Goal: Task Accomplishment & Management: Manage account settings

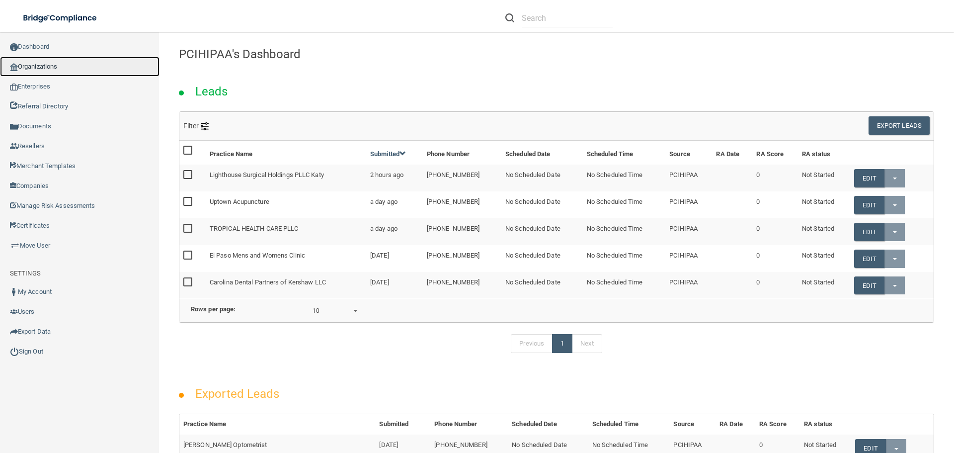
drag, startPoint x: 55, startPoint y: 59, endPoint x: 89, endPoint y: 76, distance: 38.0
click at [55, 59] on link "Organizations" at bounding box center [80, 67] width 160 height 20
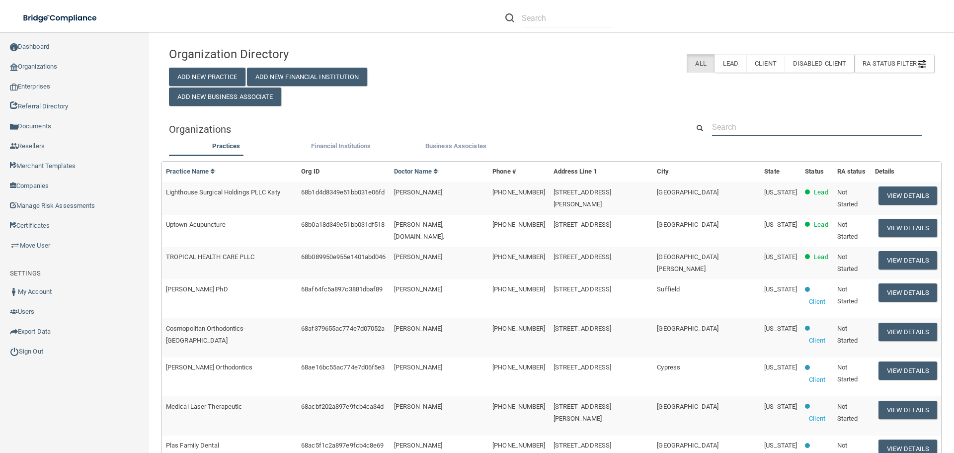
click at [734, 125] on input "text" at bounding box center [817, 127] width 210 height 18
paste input "Brixton Eye Clinic"
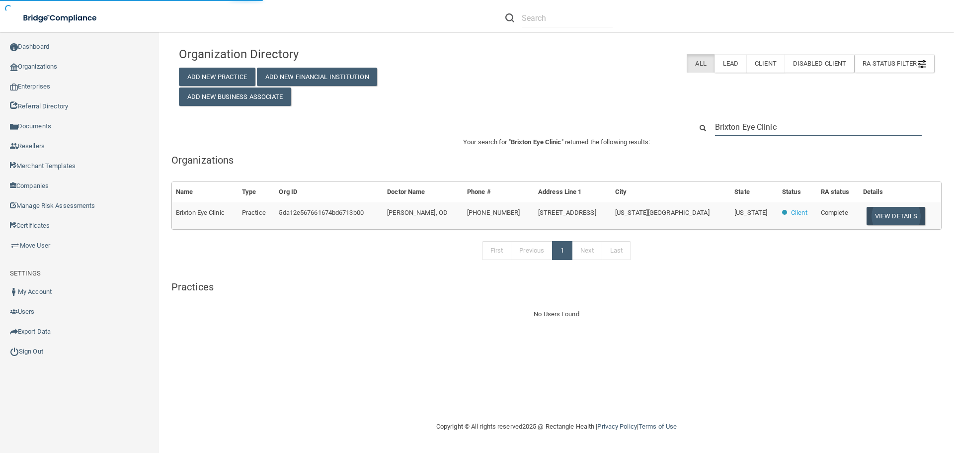
type input "Brixton Eye Clinic"
click at [882, 216] on button "View Details" at bounding box center [896, 216] width 59 height 18
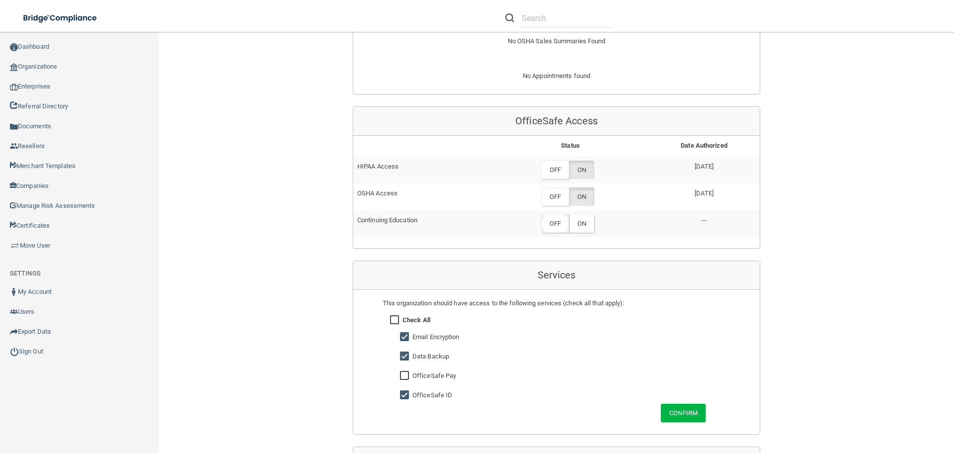
scroll to position [497, 0]
click at [551, 172] on label "OFF" at bounding box center [555, 169] width 28 height 18
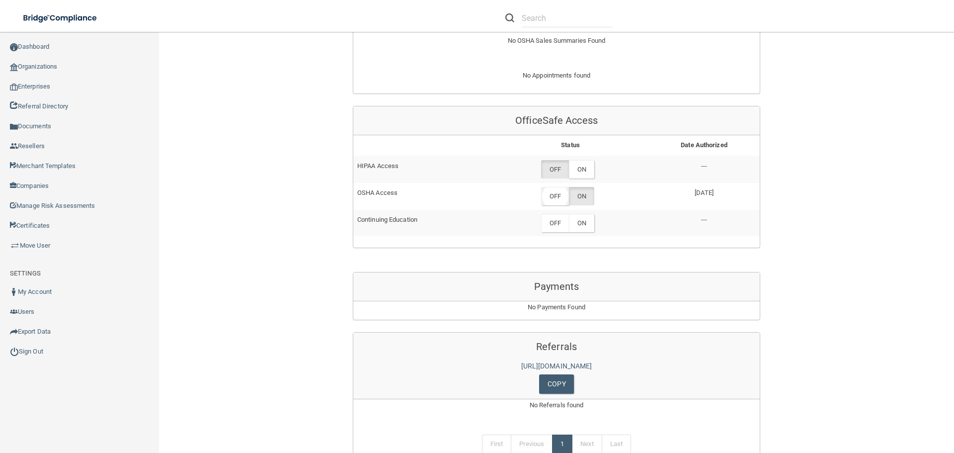
click at [557, 200] on label "OFF" at bounding box center [555, 196] width 28 height 18
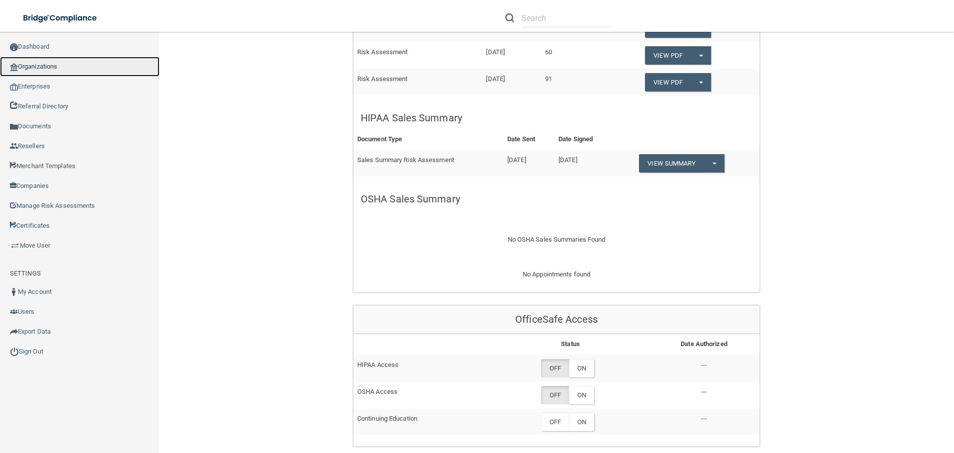
click at [63, 67] on link "Organizations" at bounding box center [80, 67] width 160 height 20
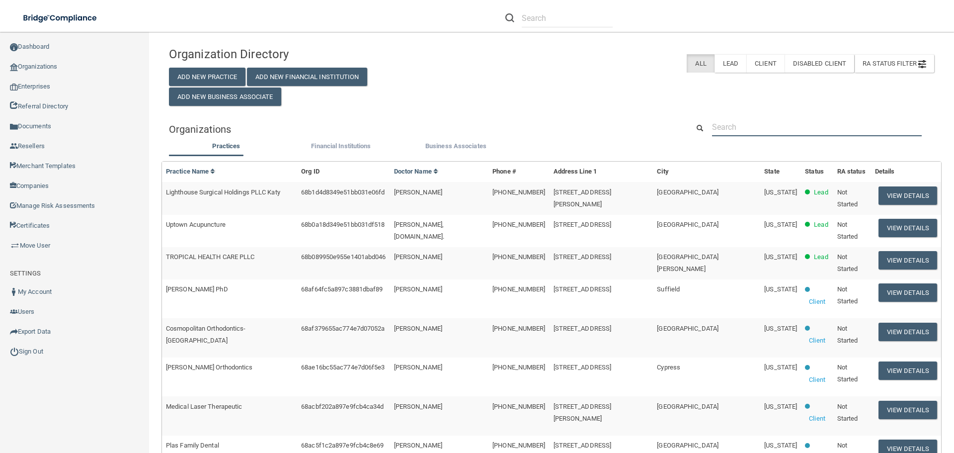
click at [749, 135] on input "text" at bounding box center [817, 127] width 210 height 18
paste input "Recovery Physical Therapy PC"
type input "Recovery Physical Therapy PC"
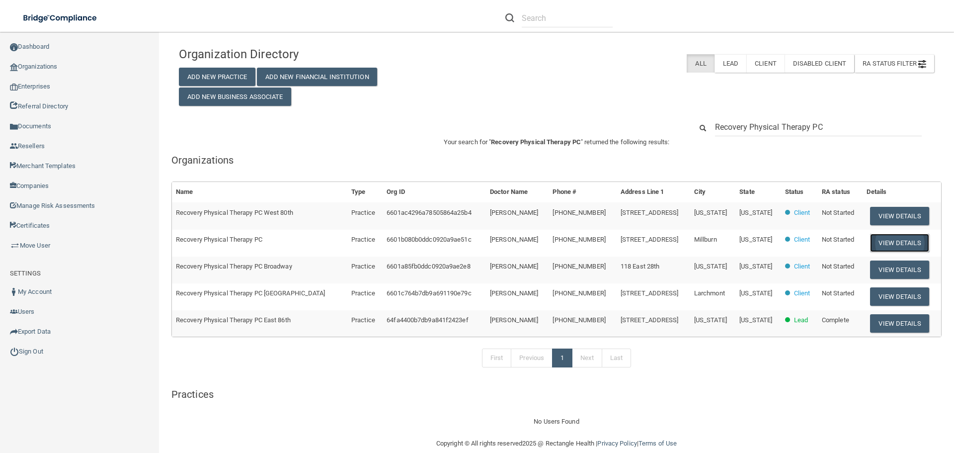
click at [883, 241] on button "View Details" at bounding box center [899, 243] width 59 height 18
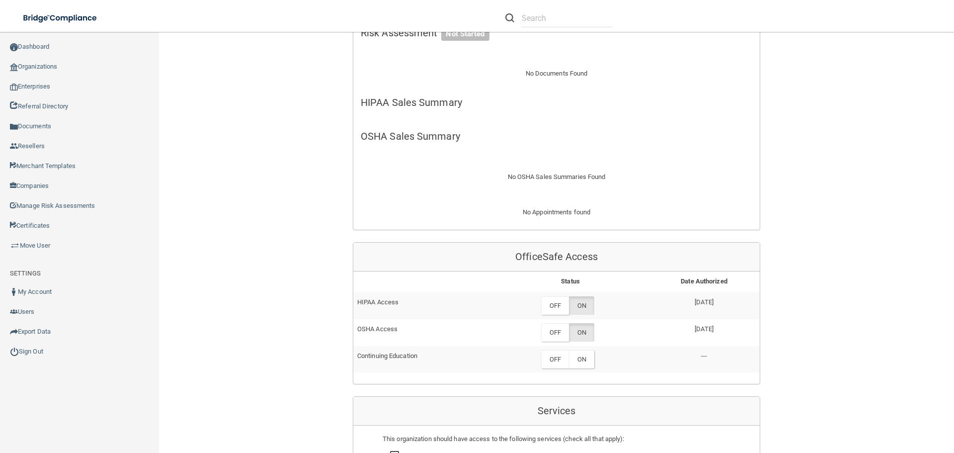
scroll to position [398, 0]
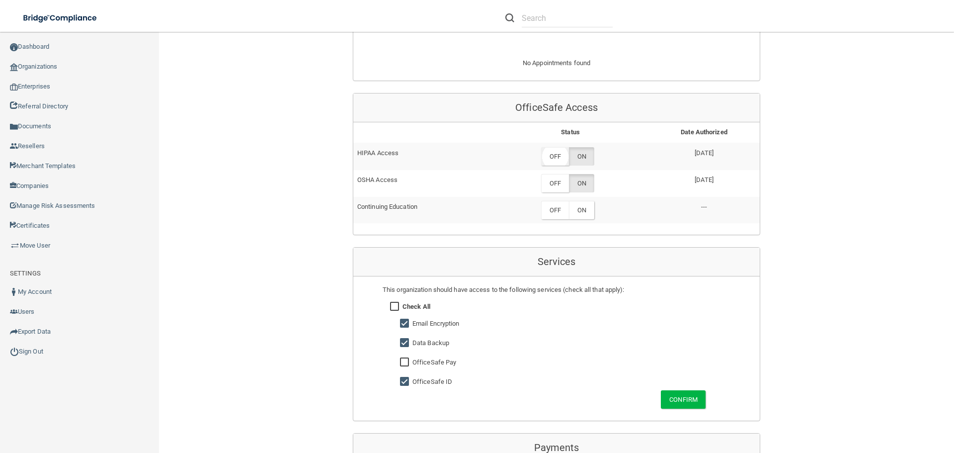
click at [548, 157] on label "OFF" at bounding box center [555, 156] width 28 height 18
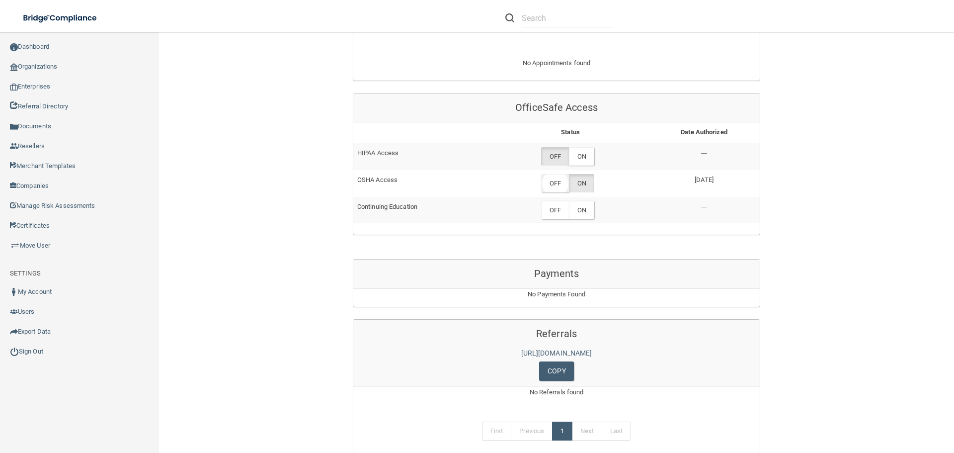
click at [556, 185] on label "OFF" at bounding box center [555, 183] width 28 height 18
